Goal: Find specific page/section: Find specific page/section

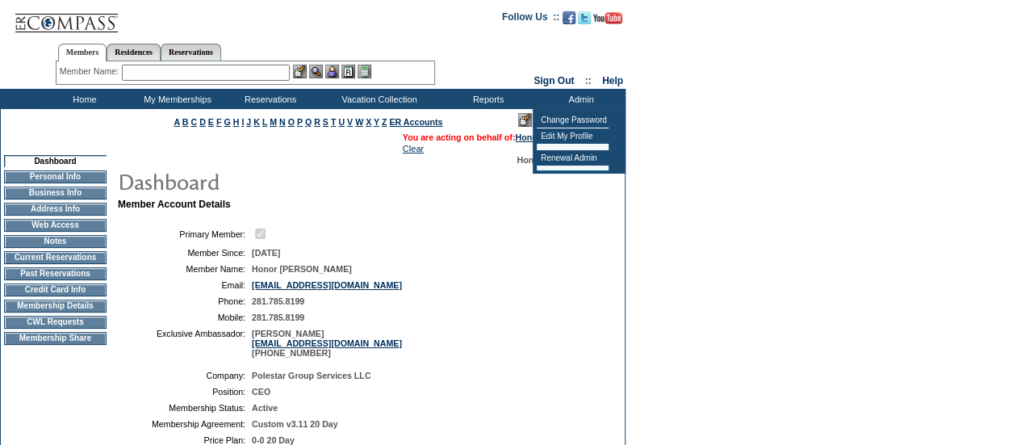
click at [567, 248] on table "Primary Member: Member Since: [DATE] Member Name: Honor [PERSON_NAME] Email: [E…" at bounding box center [360, 291] width 484 height 144
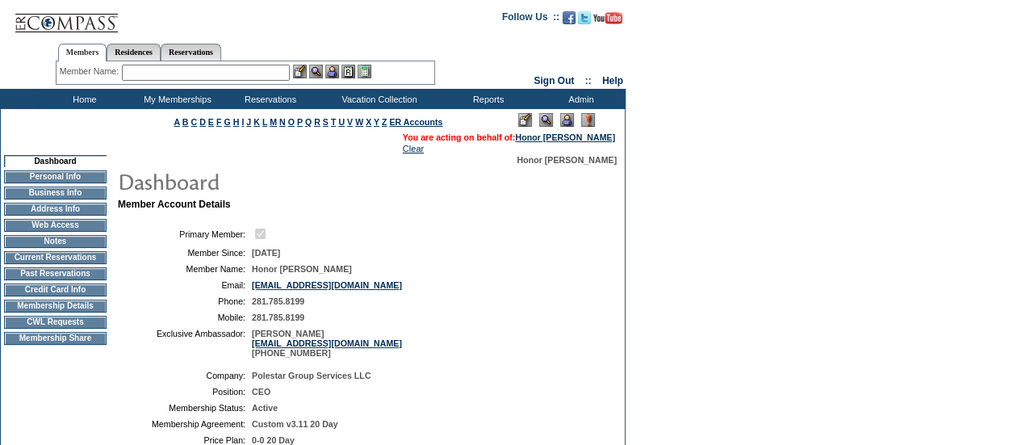
click at [378, 290] on td "[EMAIL_ADDRESS][DOMAIN_NAME]" at bounding box center [424, 285] width 344 height 10
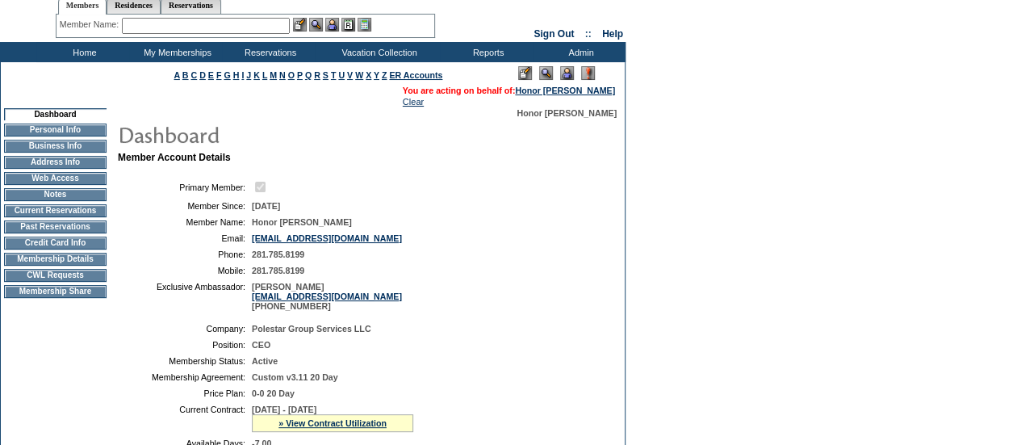
click at [463, 286] on table "Primary Member: Member Since: [DATE] Member Name: Honor [PERSON_NAME] Email: [E…" at bounding box center [360, 245] width 484 height 144
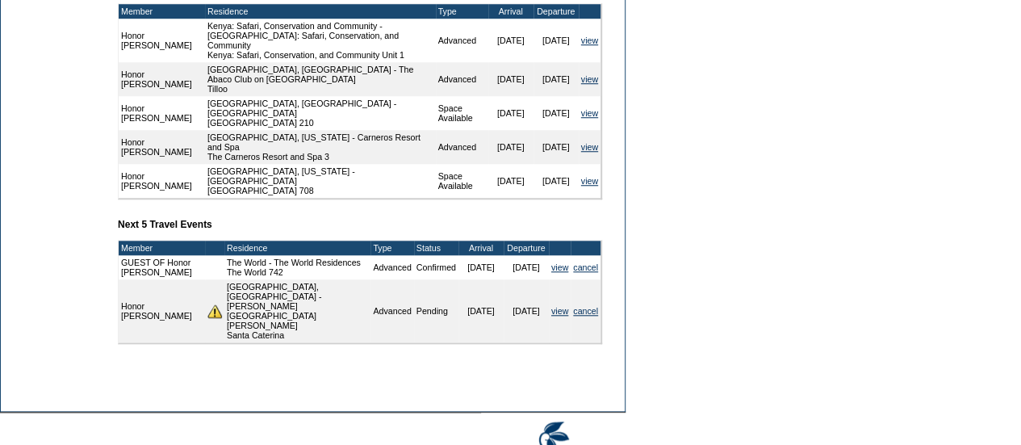
scroll to position [652, 0]
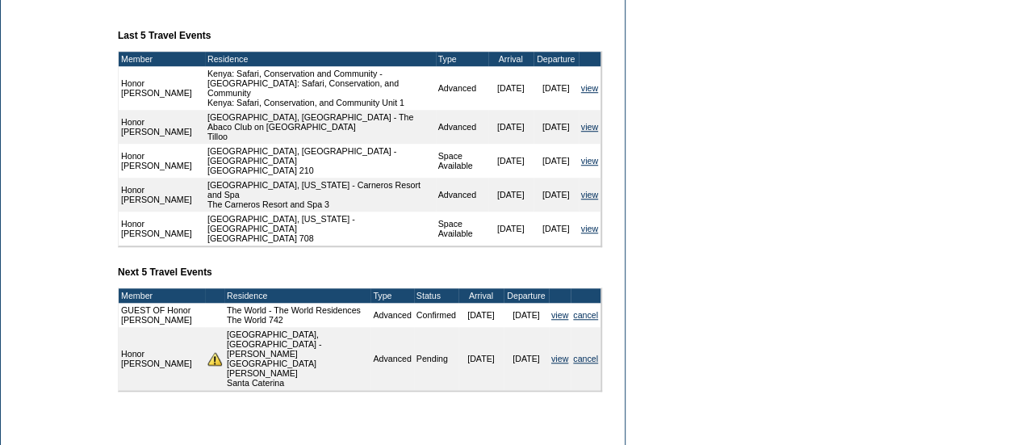
scroll to position [603, 0]
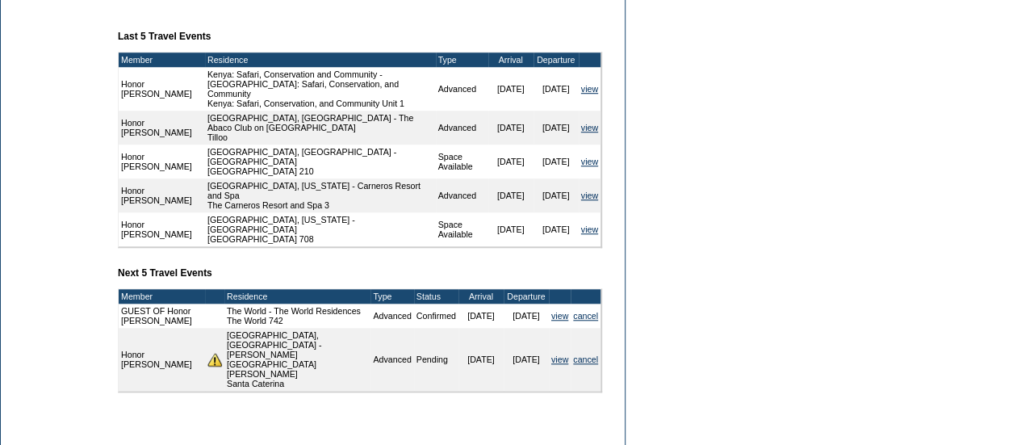
click at [41, 214] on td "Dashboard Personal Info Business Info Address Info Web Access Notes Current Res…" at bounding box center [55, 0] width 109 height 897
click at [44, 220] on td "Dashboard Personal Info Business Info Address Info Web Access Notes Current Res…" at bounding box center [55, 0] width 109 height 897
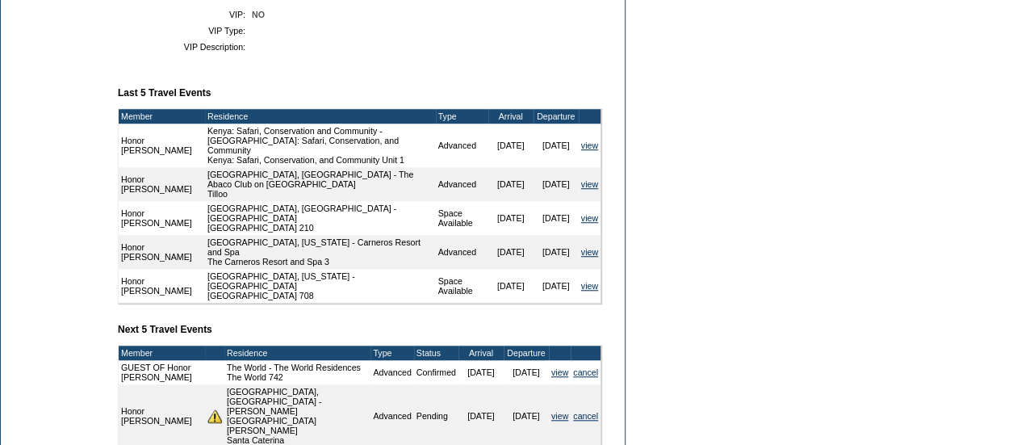
click at [384, 100] on td "Member Account Details Primary Member: Member Since: [DATE] Member Name: Honor …" at bounding box center [366, 64] width 497 height 825
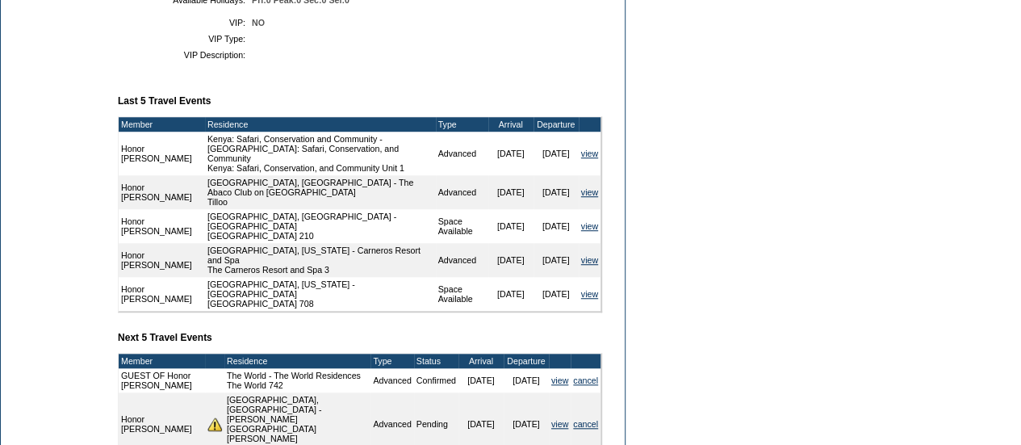
click at [393, 98] on td "Member Account Details Primary Member: Member Since: [DATE] Member Name: Honor …" at bounding box center [366, 72] width 497 height 825
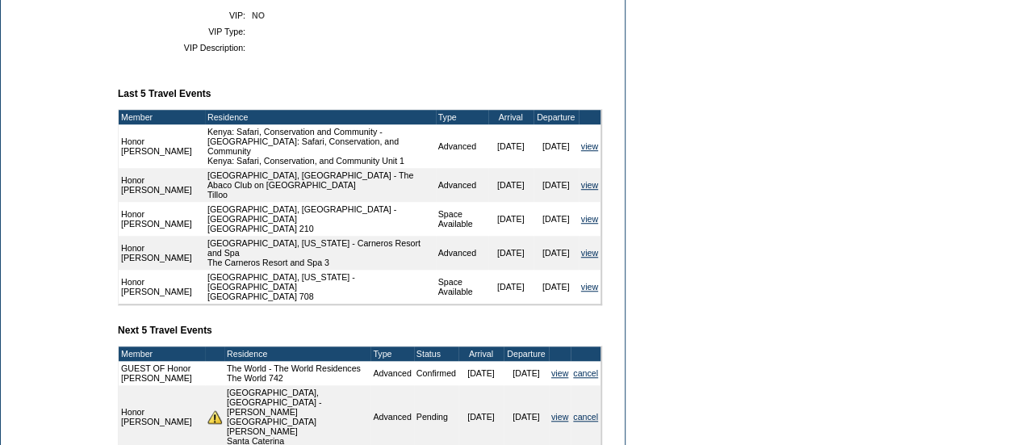
scroll to position [553, 0]
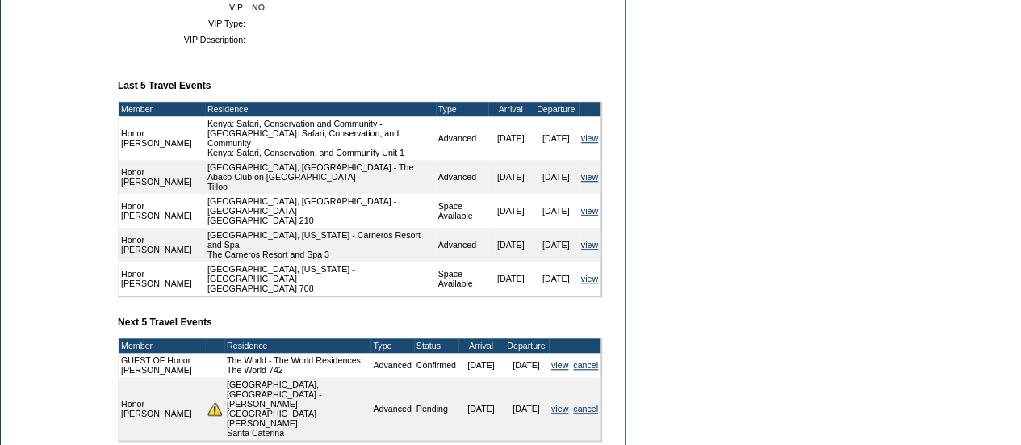
click at [396, 91] on td "Member Account Details Primary Member: Member Since: [DATE] Member Name: Honor …" at bounding box center [366, 57] width 497 height 825
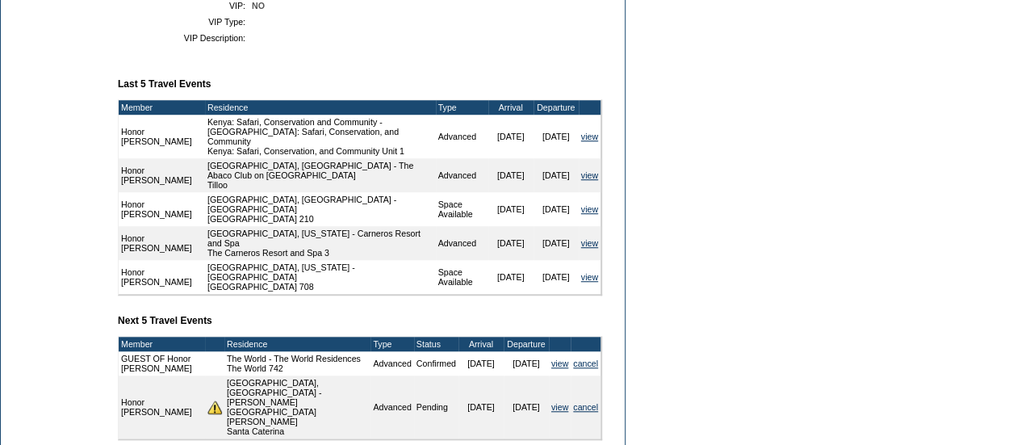
click at [424, 83] on td "Member Account Details Primary Member: Member Since: [DATE] Member Name: Honor …" at bounding box center [366, 55] width 497 height 825
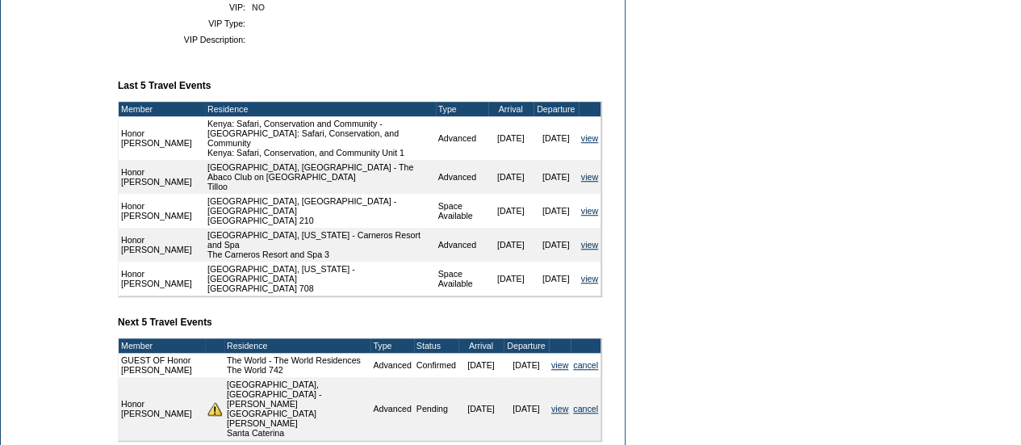
click at [410, 104] on td "Member Account Details Primary Member: Member Since: [DATE] Member Name: Honor …" at bounding box center [366, 57] width 497 height 825
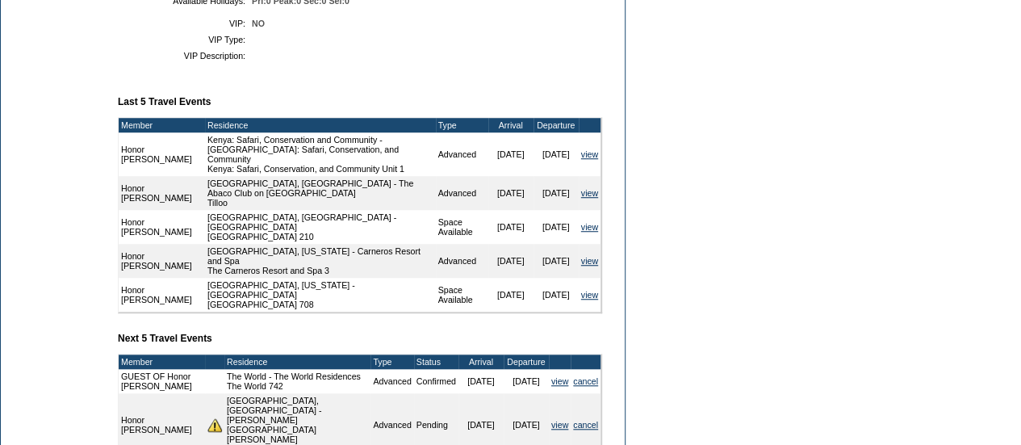
click at [456, 93] on td "Member Account Details Primary Member: Member Since: [DATE] Member Name: Honor …" at bounding box center [366, 73] width 497 height 825
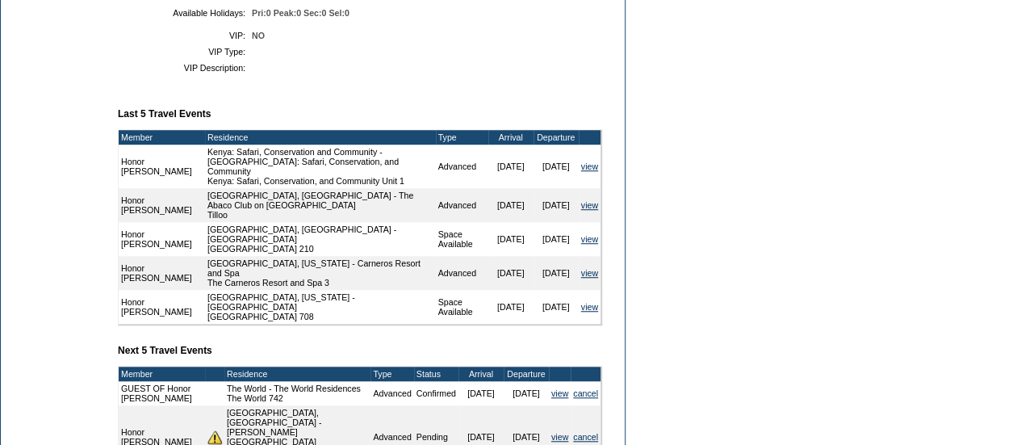
scroll to position [524, 0]
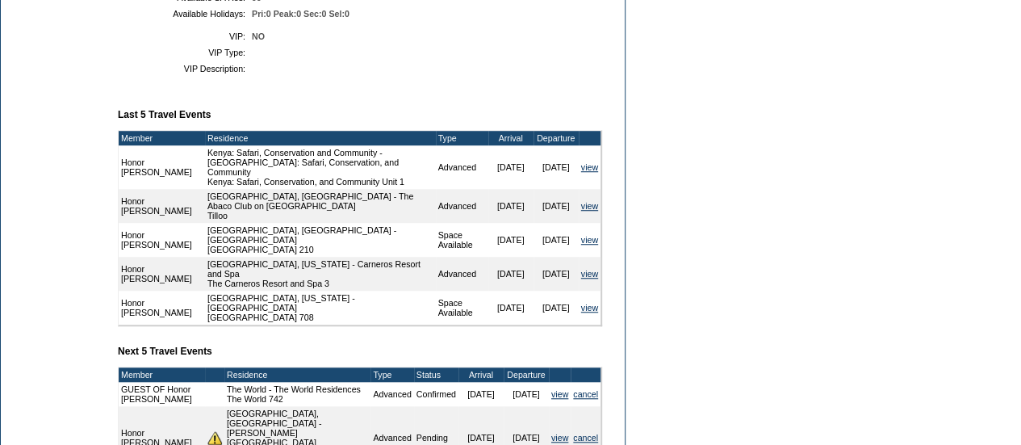
click at [482, 103] on td "Member Account Details Primary Member: Member Since: [DATE] Member Name: Honor …" at bounding box center [366, 86] width 497 height 825
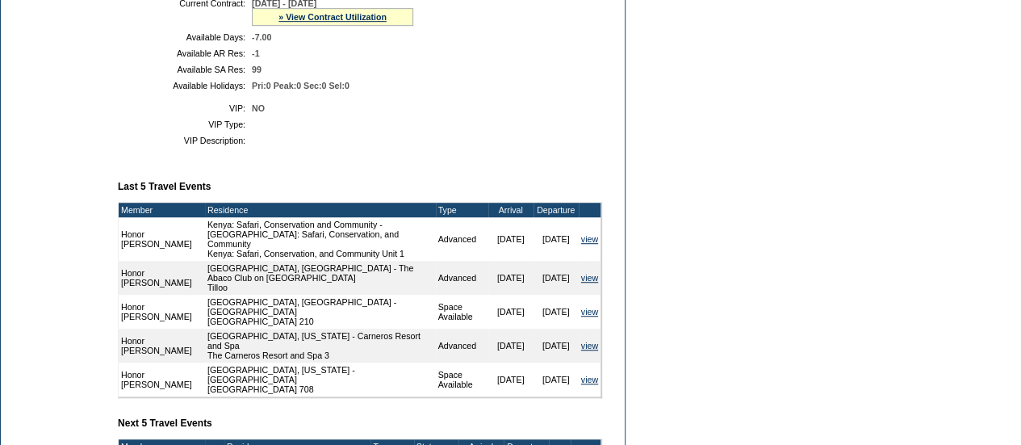
click at [459, 113] on td "NO" at bounding box center [424, 108] width 344 height 10
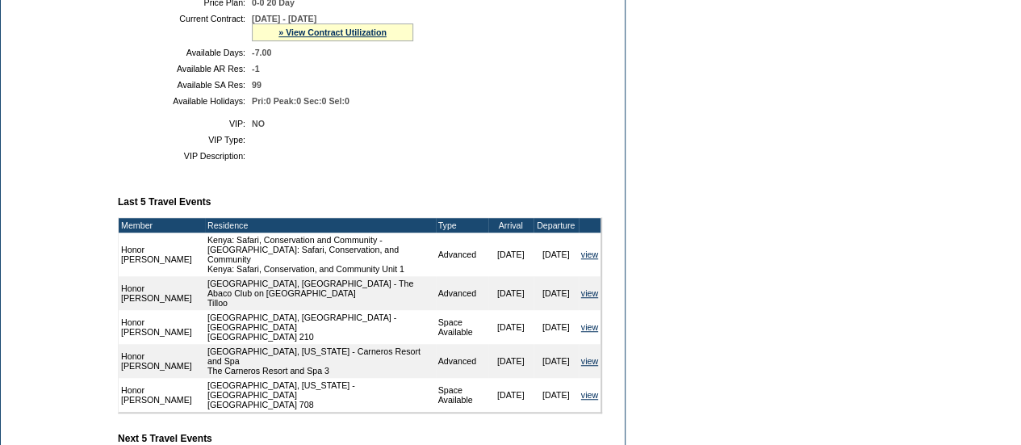
scroll to position [468, 0]
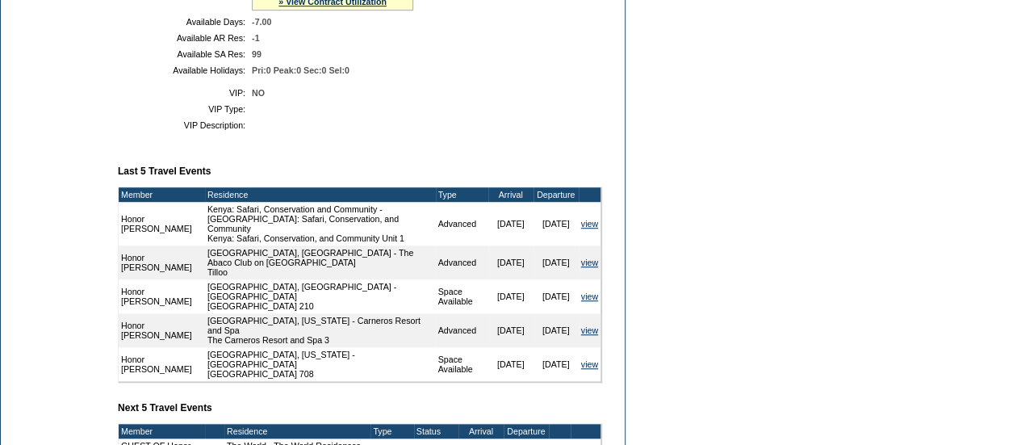
click at [400, 136] on table "VIP: NO VIP Type: VIP Description:" at bounding box center [360, 108] width 484 height 55
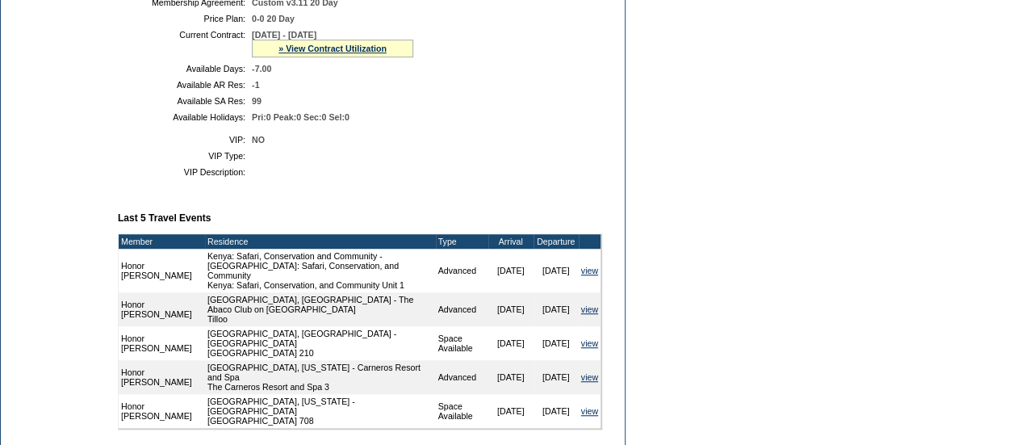
drag, startPoint x: 417, startPoint y: 157, endPoint x: 345, endPoint y: 161, distance: 71.9
click at [345, 161] on table "VIP: NO VIP Type: VIP Description:" at bounding box center [360, 155] width 484 height 55
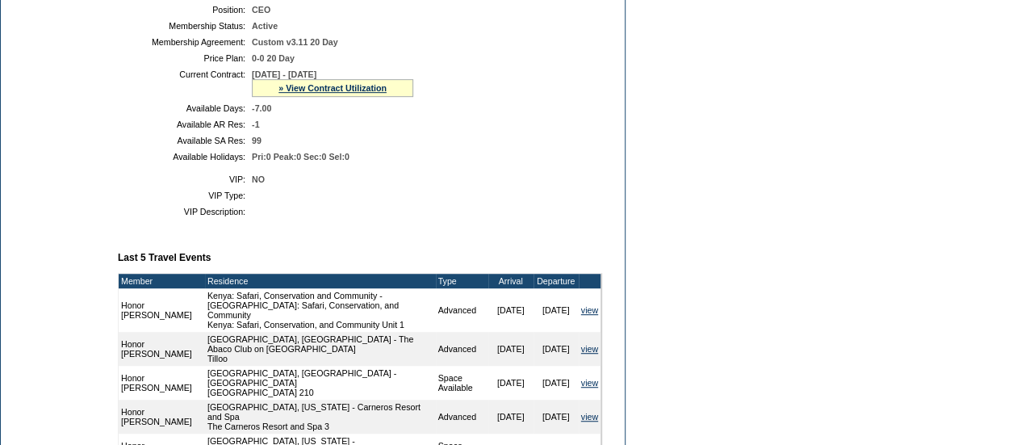
click at [450, 161] on td "Pri:0 Peak:0 Sec:0 Sel:0" at bounding box center [424, 157] width 344 height 10
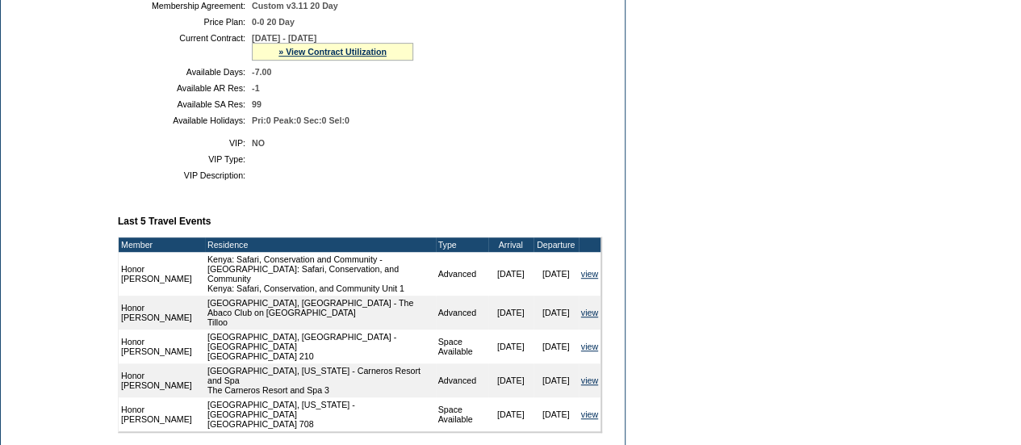
scroll to position [407, 0]
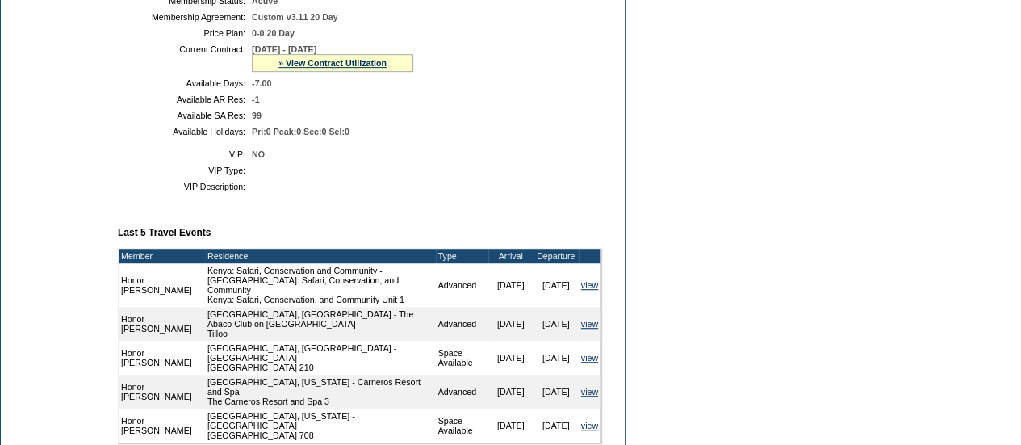
click at [495, 104] on td "-1" at bounding box center [424, 99] width 344 height 10
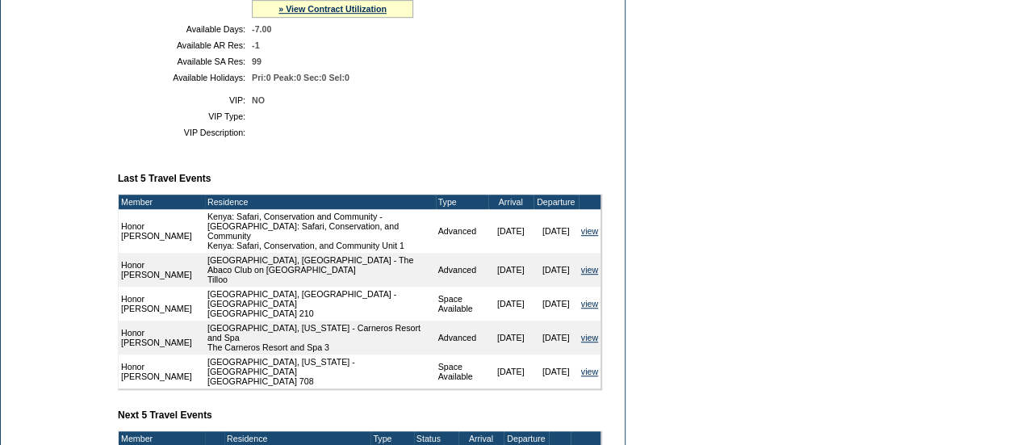
scroll to position [458, 0]
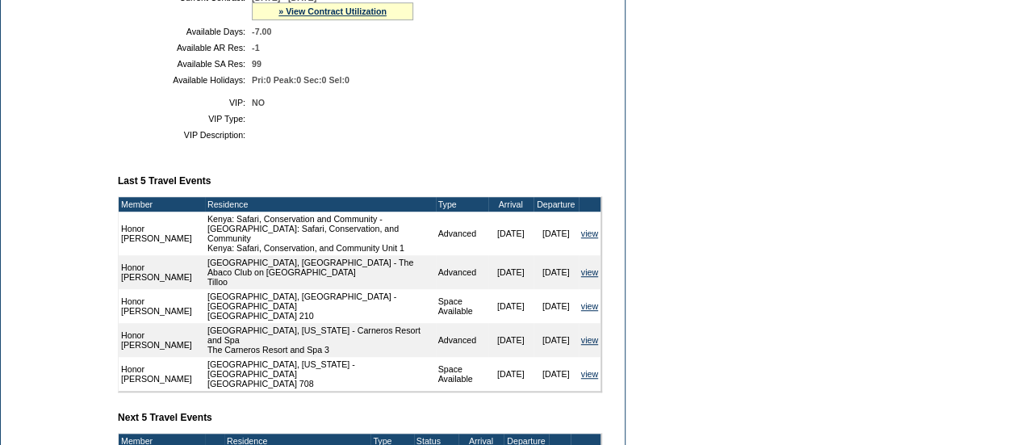
click at [325, 107] on td "NO" at bounding box center [424, 103] width 344 height 10
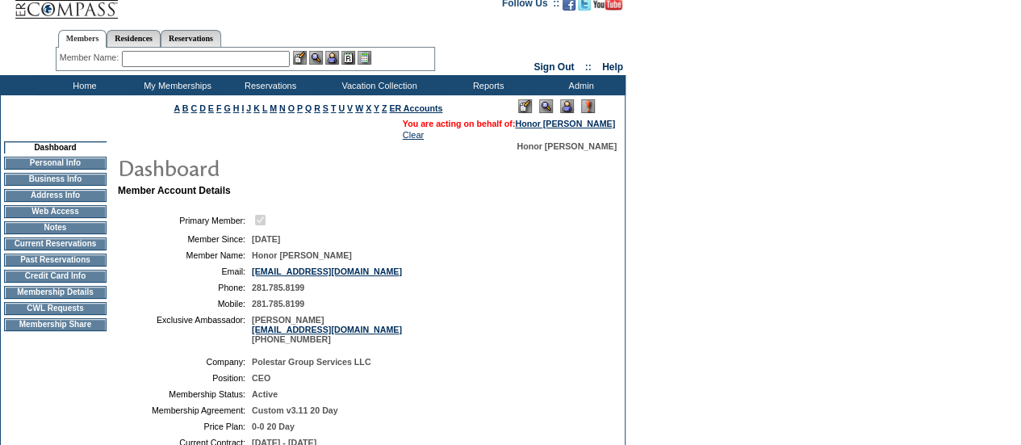
scroll to position [0, 0]
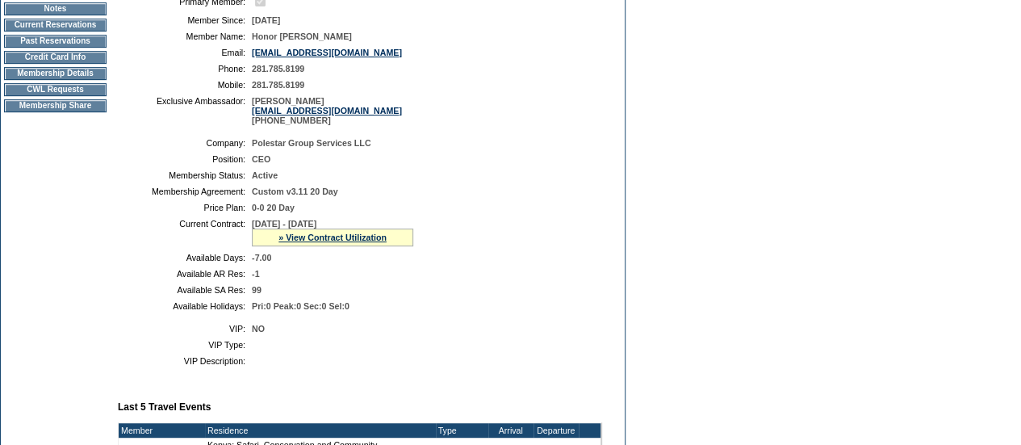
click at [526, 246] on td "[DATE] - [DATE] » View Contract Utilization Current Contract Remaining Balance …" at bounding box center [424, 232] width 344 height 27
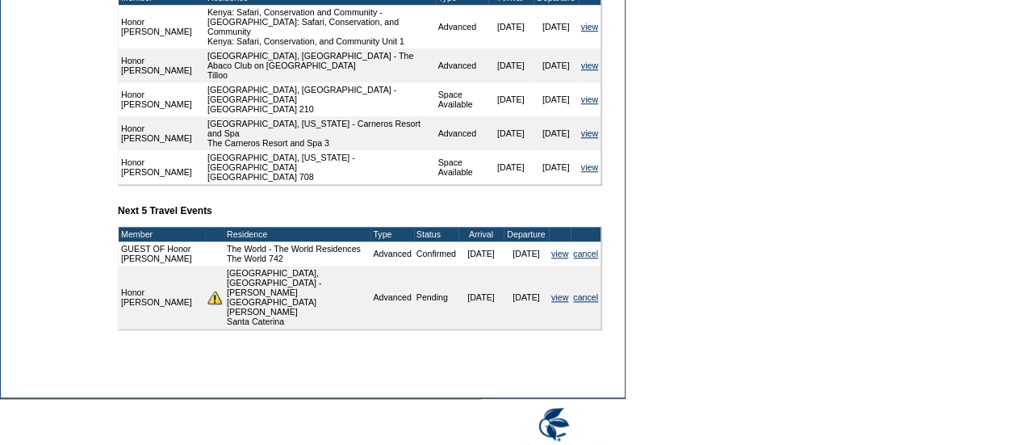
click at [381, 399] on td "© Copyright [DATE] - [DATE]. Exclusive Resorts, LLC. [GEOGRAPHIC_DATA], [US_STA…" at bounding box center [232, 439] width 465 height 81
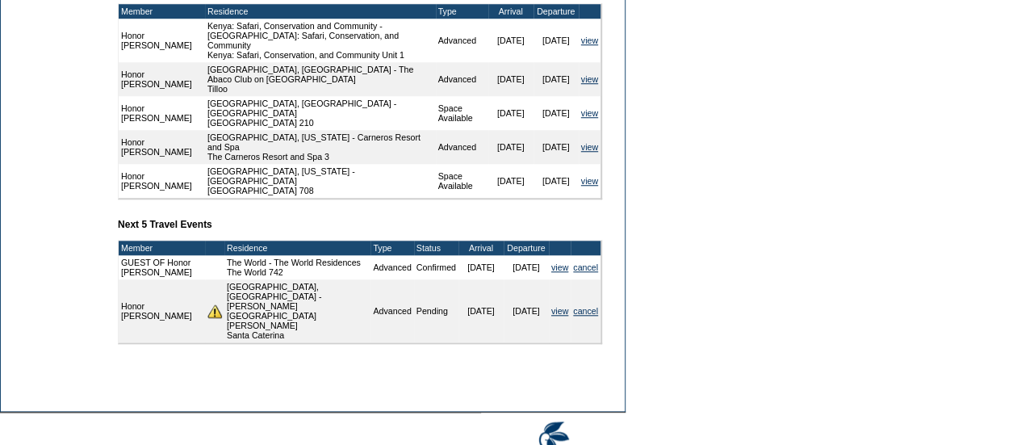
scroll to position [647, 0]
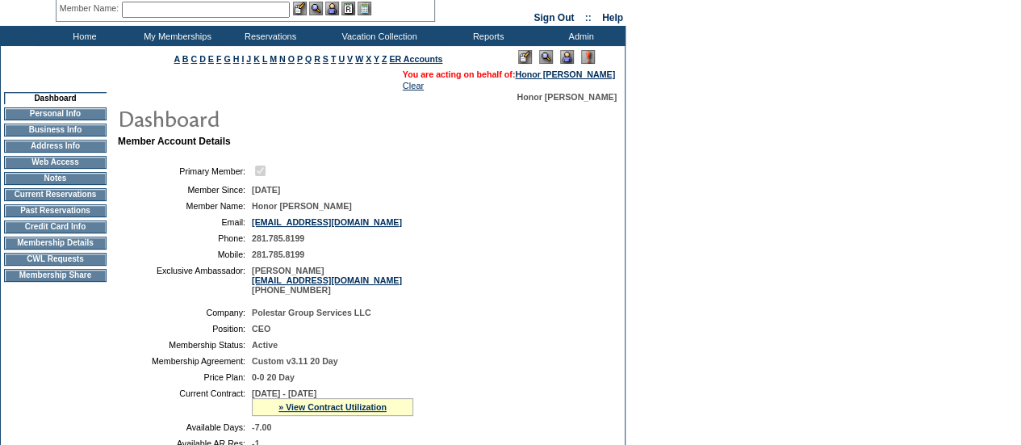
click at [483, 232] on table "Primary Member: Member Since: [DATE] Member Name: Honor [PERSON_NAME] Email: [E…" at bounding box center [360, 229] width 484 height 144
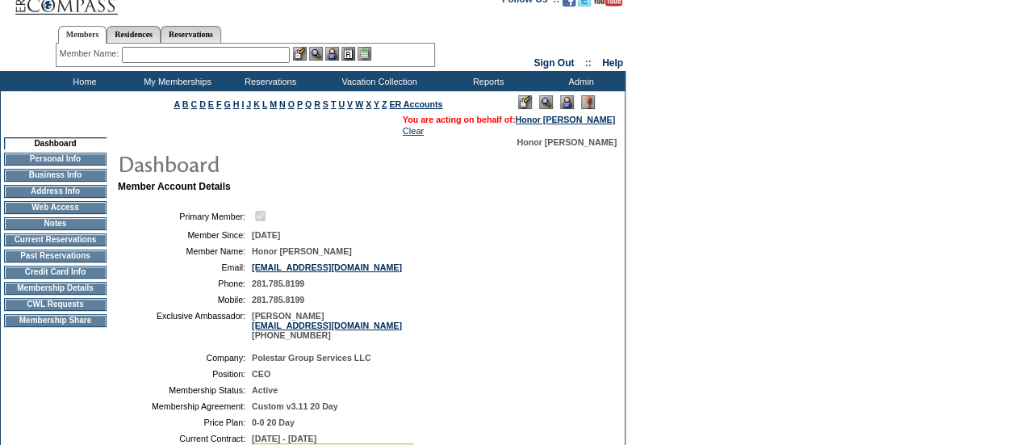
scroll to position [15, 0]
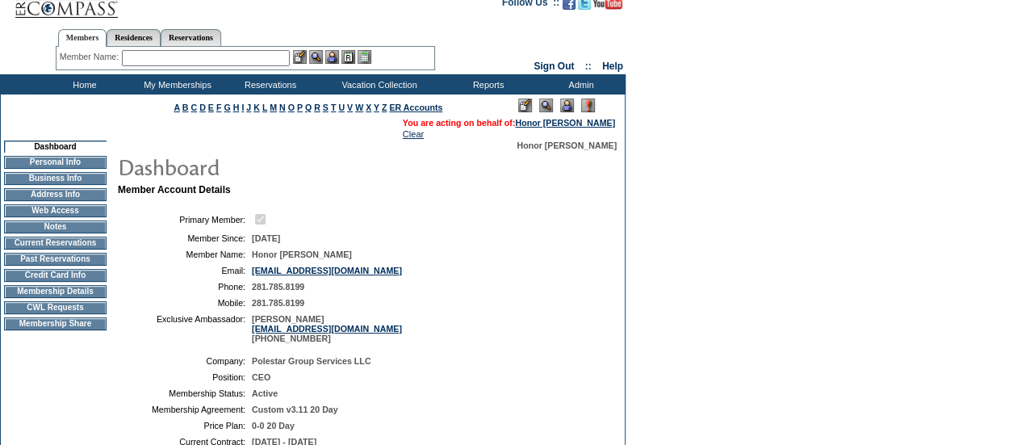
click at [419, 208] on table "Primary Member: Member Since: [DATE] Member Name: Honor [PERSON_NAME] Email: [E…" at bounding box center [360, 277] width 484 height 144
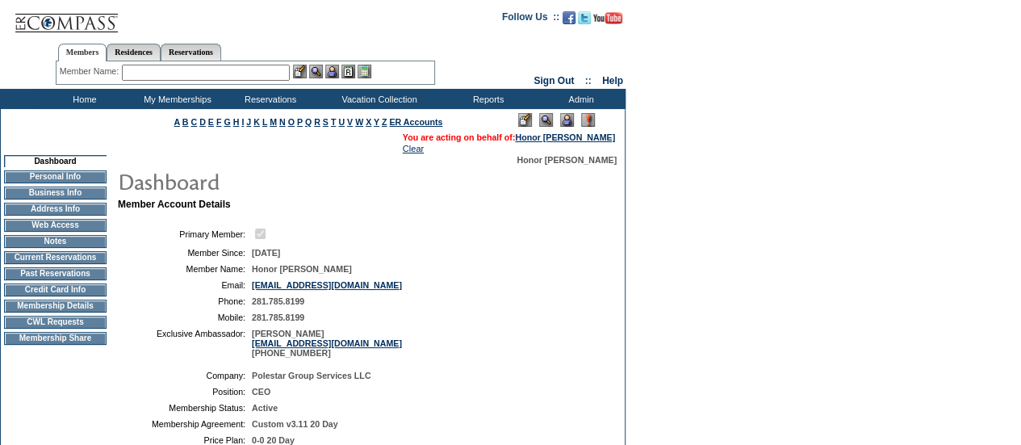
click at [408, 269] on td "Honor [PERSON_NAME]" at bounding box center [424, 269] width 344 height 10
click at [455, 270] on td "Honor [PERSON_NAME]" at bounding box center [424, 269] width 344 height 10
click at [455, 246] on table "Primary Member: Member Since: [DATE] Member Name: Honor [PERSON_NAME] Email: [E…" at bounding box center [360, 291] width 484 height 144
click at [457, 257] on td "[DATE]" at bounding box center [424, 253] width 344 height 10
click at [519, 257] on td "[DATE]" at bounding box center [424, 253] width 344 height 10
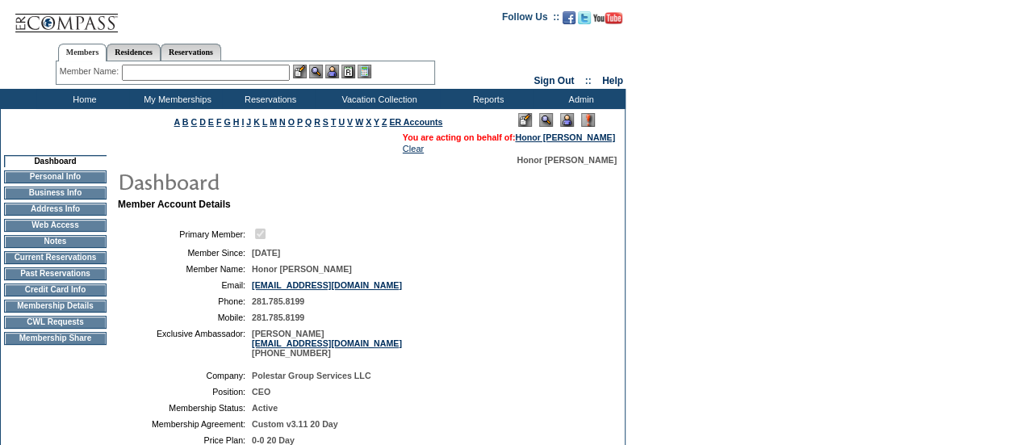
scroll to position [15, 0]
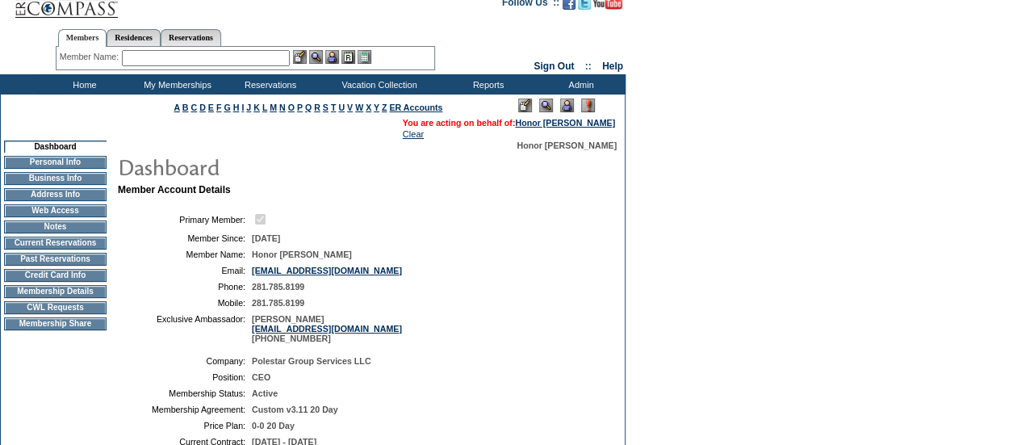
click at [482, 235] on table "Primary Member: Member Since: [DATE] Member Name: Honor [PERSON_NAME] Email: [E…" at bounding box center [360, 277] width 484 height 144
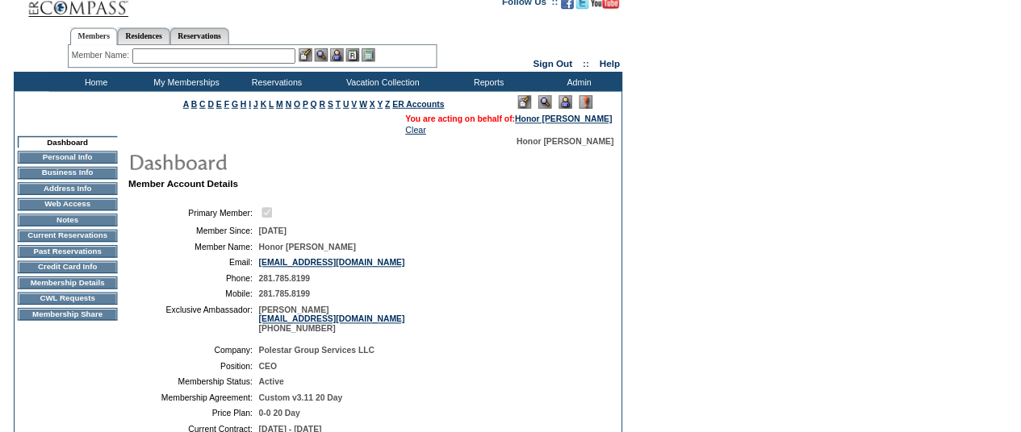
scroll to position [0, 0]
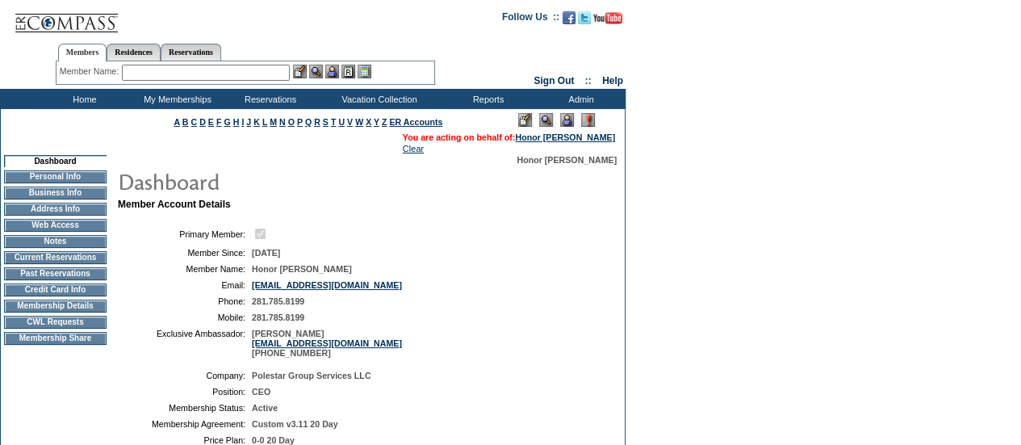
click at [191, 77] on input "text" at bounding box center [206, 73] width 168 height 16
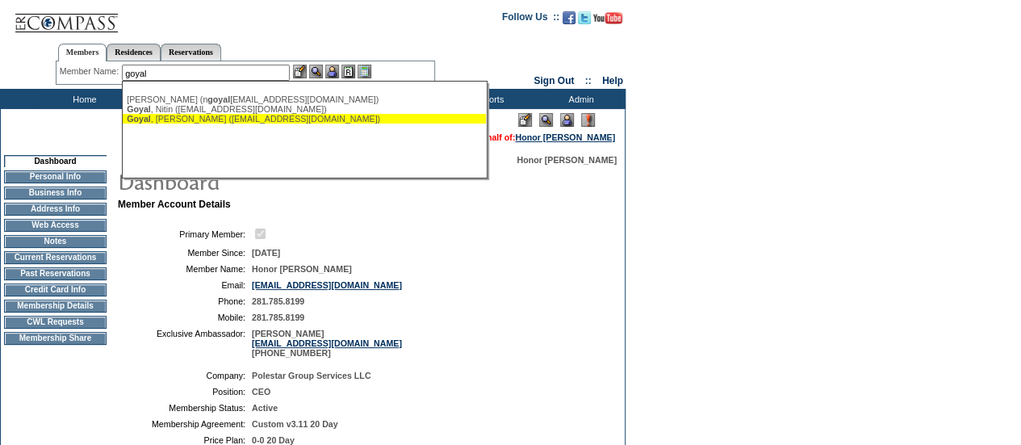
click at [195, 119] on div "[PERSON_NAME] ([EMAIL_ADDRESS][DOMAIN_NAME])" at bounding box center [304, 119] width 355 height 10
type input "[PERSON_NAME] ([EMAIL_ADDRESS][DOMAIN_NAME])"
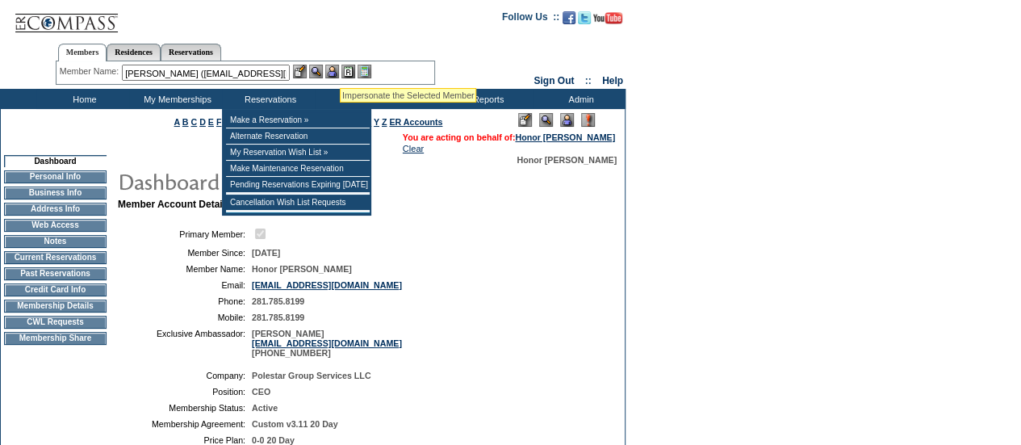
click at [339, 69] on img at bounding box center [332, 72] width 14 height 14
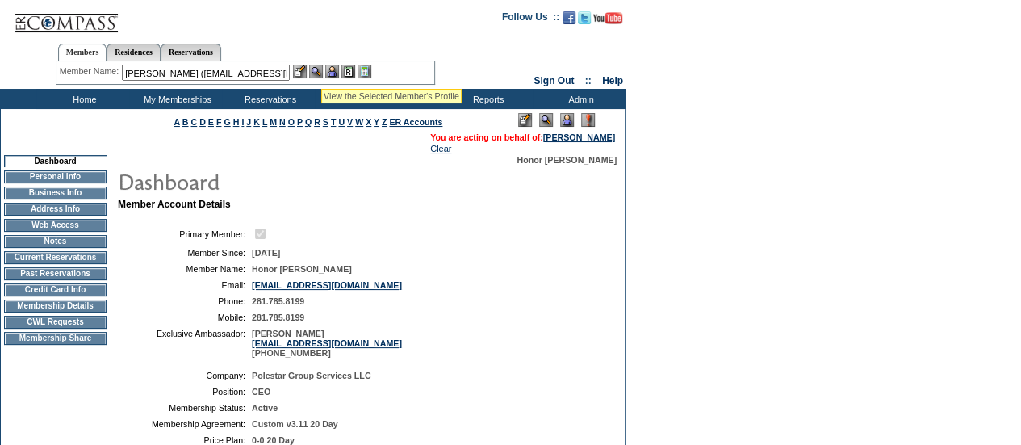
click at [320, 69] on img at bounding box center [316, 72] width 14 height 14
